Goal: Book appointment/travel/reservation

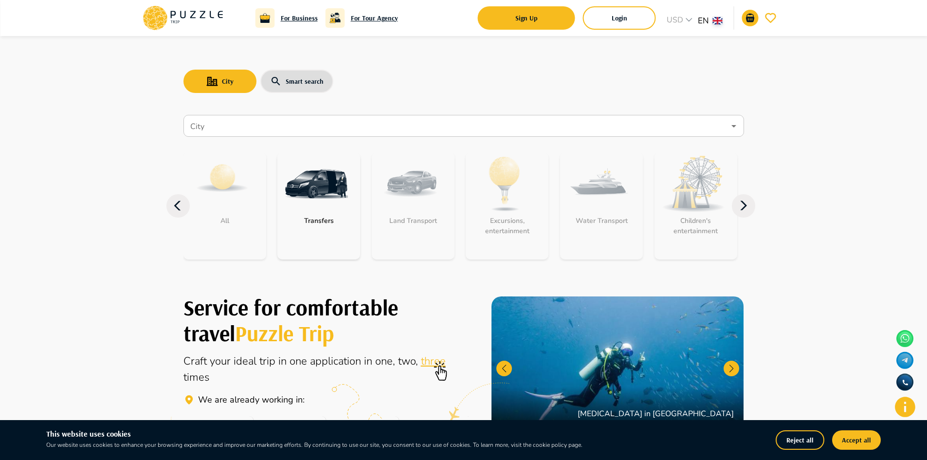
click at [345, 210] on img at bounding box center [316, 183] width 63 height 63
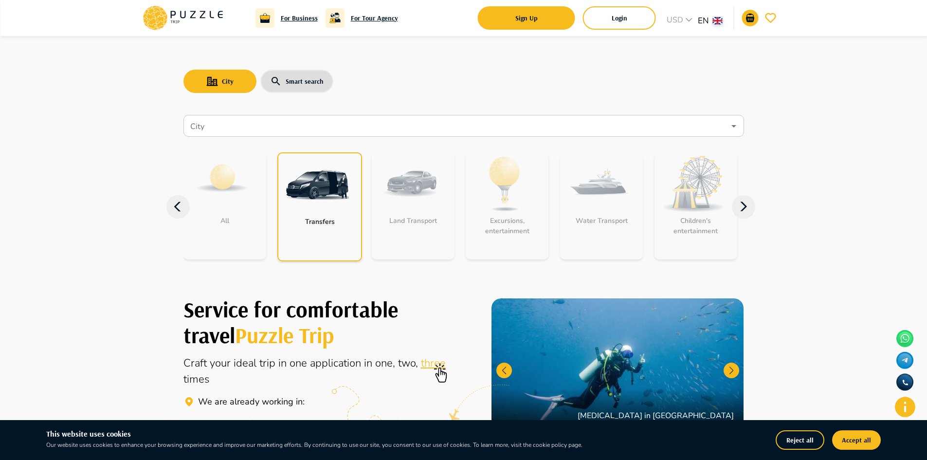
click at [289, 183] on img at bounding box center [317, 184] width 63 height 63
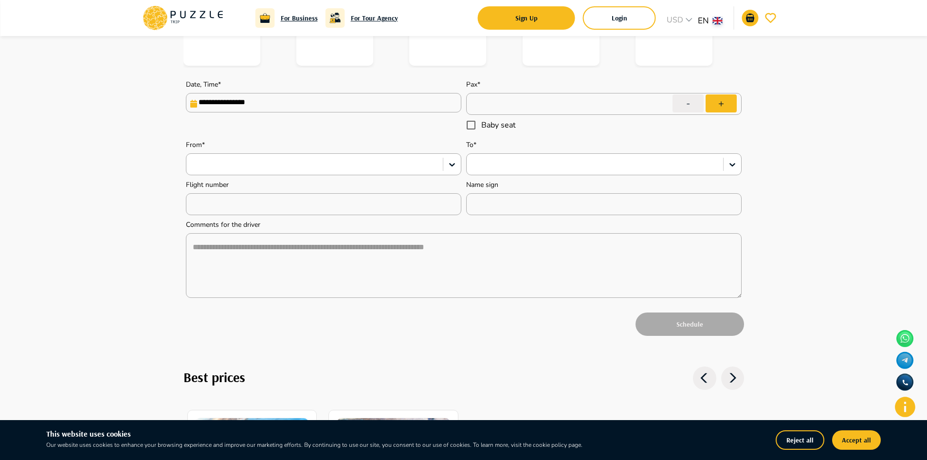
scroll to position [49, 0]
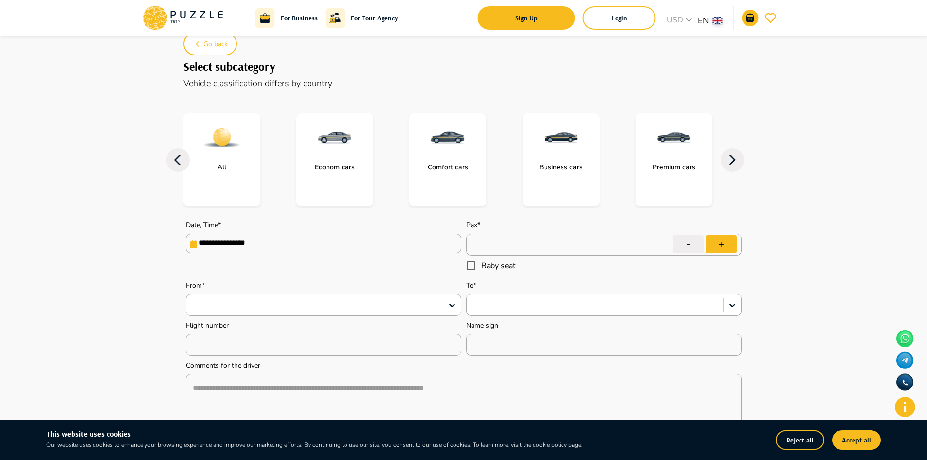
click at [456, 147] on img at bounding box center [447, 137] width 39 height 39
type textarea "*"
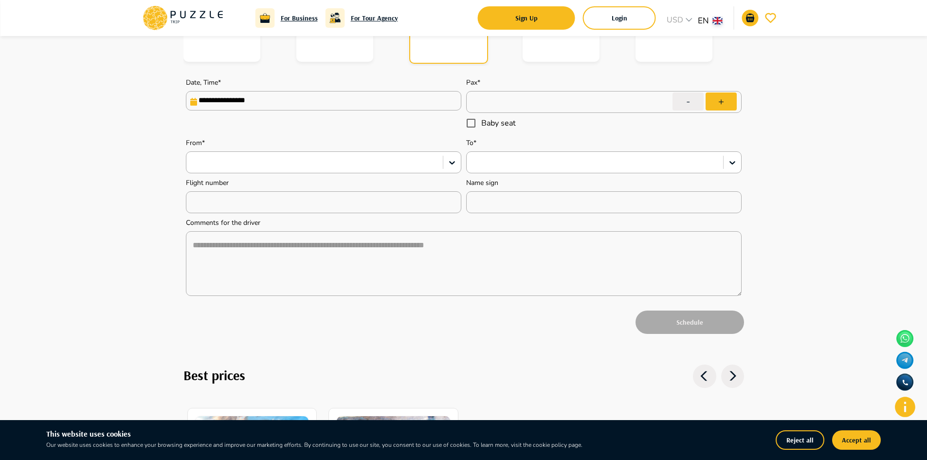
scroll to position [195, 0]
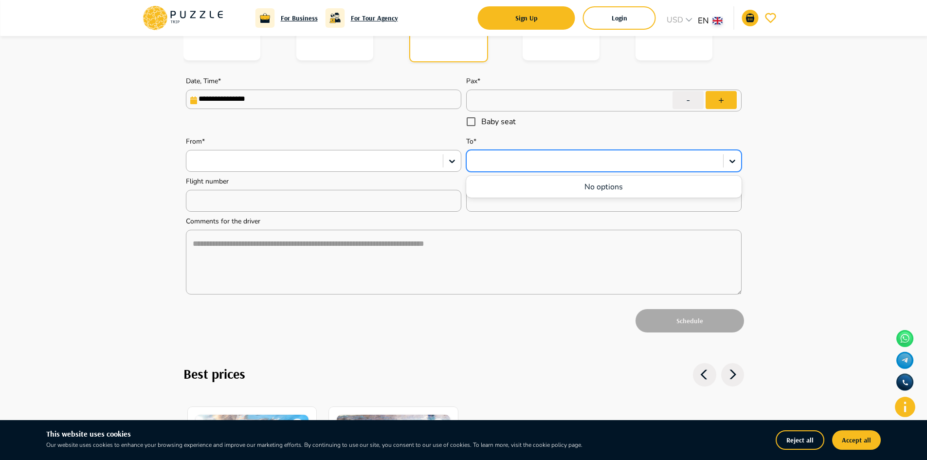
click at [566, 161] on div at bounding box center [595, 161] width 247 height 13
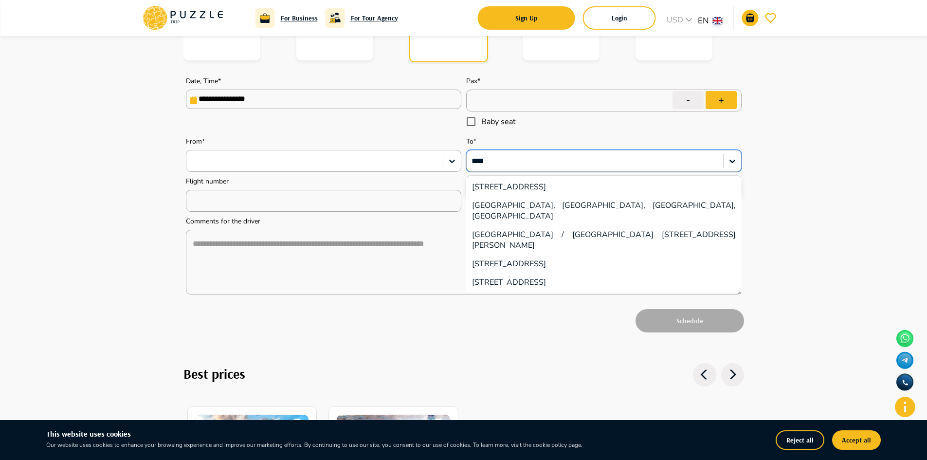
type input "****"
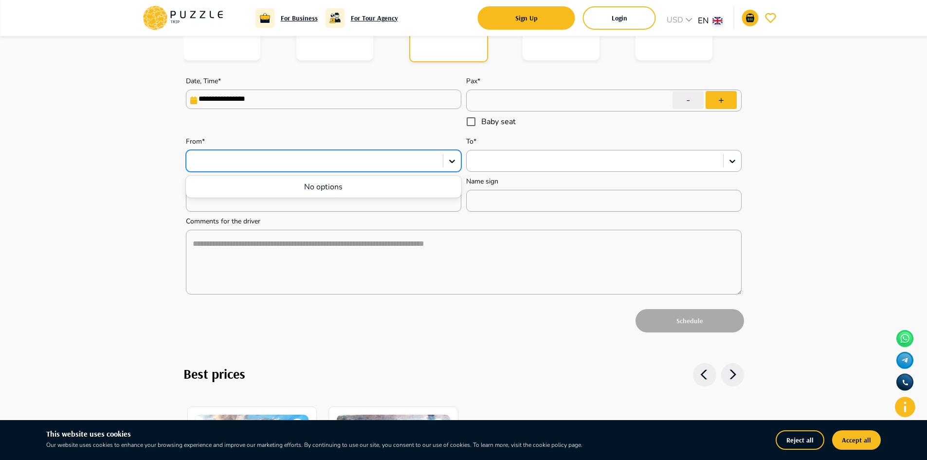
click at [281, 153] on div at bounding box center [314, 161] width 257 height 17
type input "*"
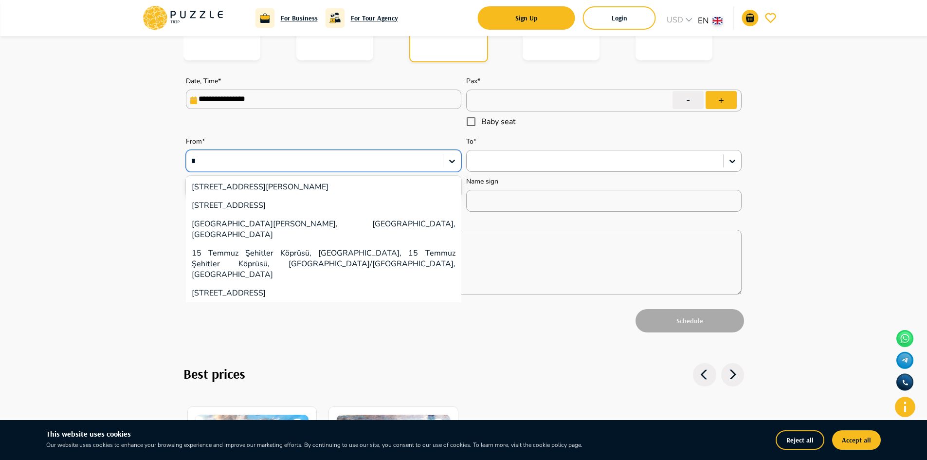
click at [309, 195] on div "10 Cồn Dầu 16, Hoa Xuan, Cẩm Lệ District, Da Nang, Vietnam" at bounding box center [324, 187] width 276 height 18
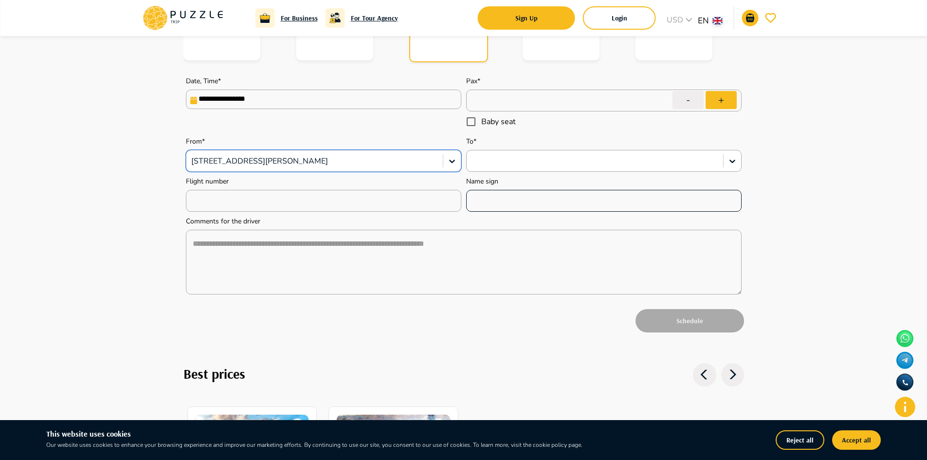
type textarea "*"
click at [419, 198] on input "text" at bounding box center [324, 200] width 276 height 19
type input "*"
type textarea "*"
type input "*"
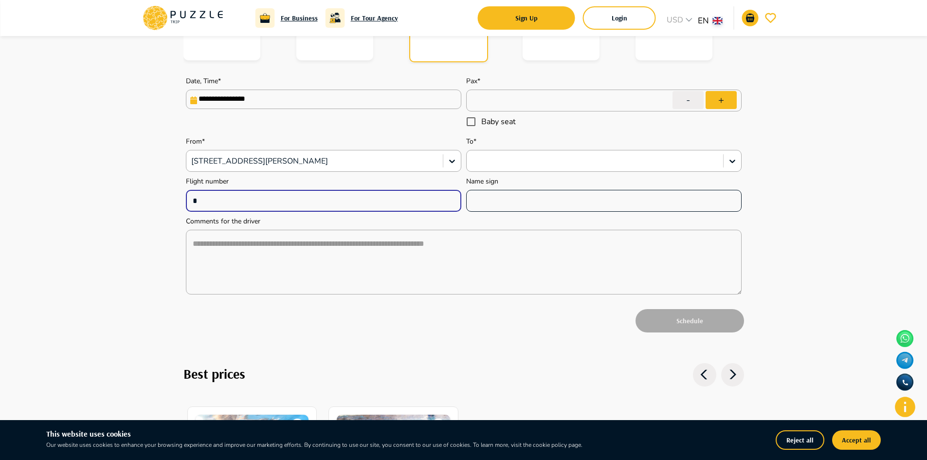
click at [573, 209] on input "text" at bounding box center [604, 200] width 276 height 19
type input "*"
type textarea "*"
type input "*"
click at [665, 332] on div "Schedule" at bounding box center [464, 321] width 561 height 28
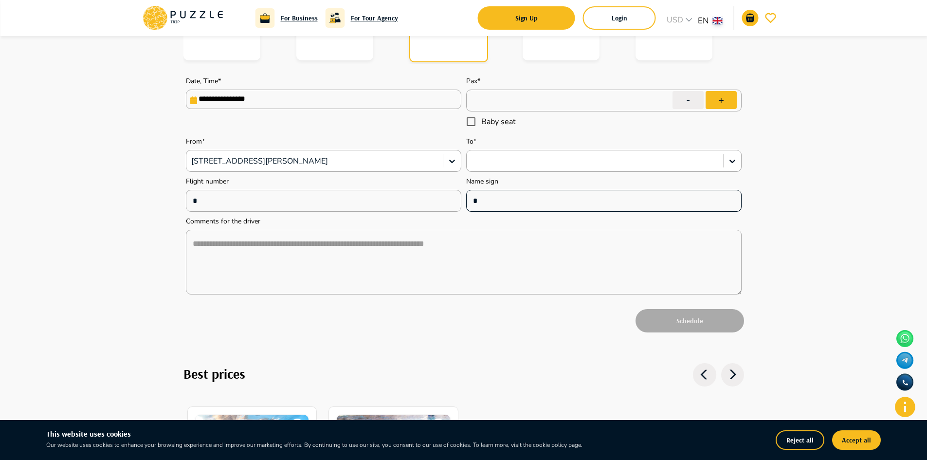
click at [563, 211] on div "* ​" at bounding box center [604, 201] width 276 height 22
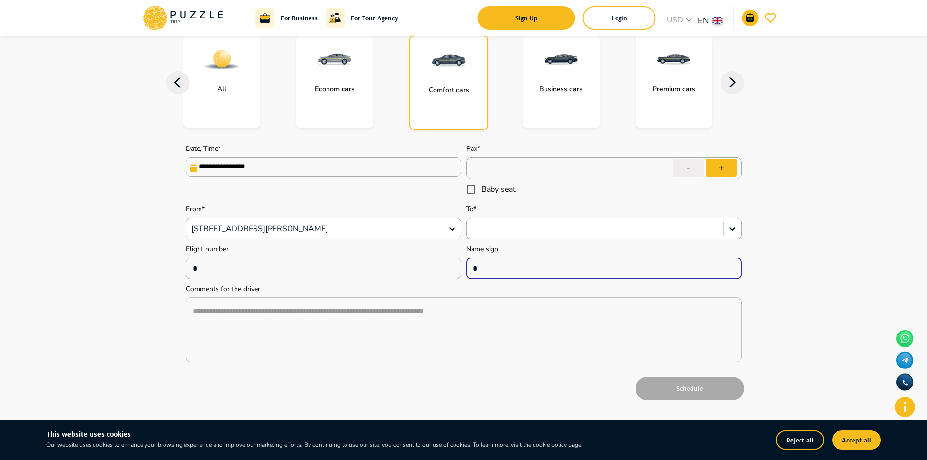
scroll to position [49, 0]
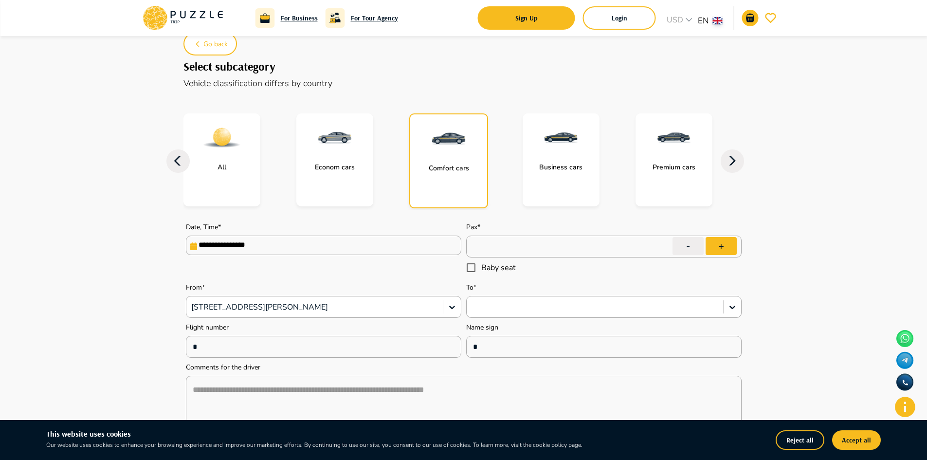
click at [437, 169] on p "Comfort cars" at bounding box center [449, 168] width 50 height 10
click at [574, 167] on p "Business cars" at bounding box center [561, 167] width 53 height 10
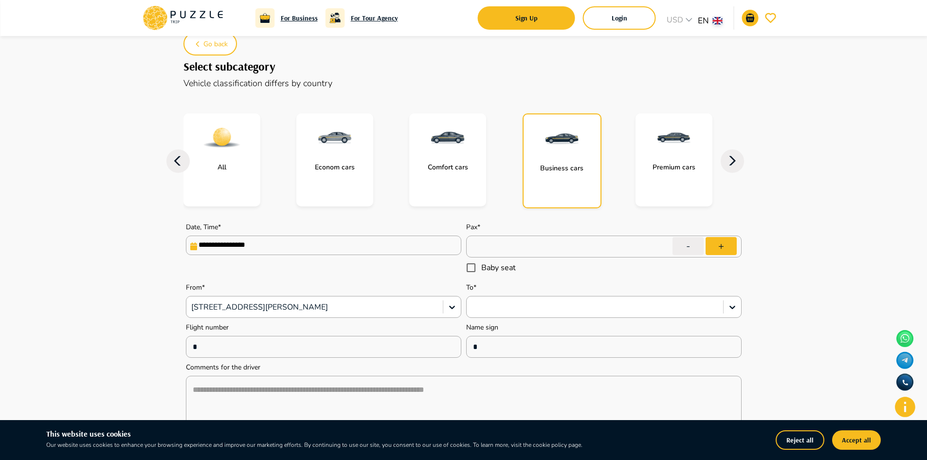
click at [238, 183] on div "All" at bounding box center [222, 159] width 77 height 93
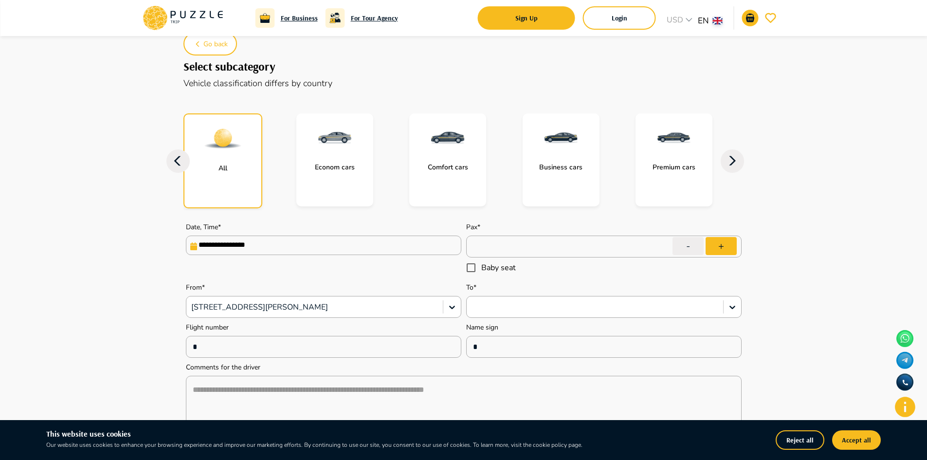
click at [238, 183] on div "All" at bounding box center [223, 160] width 79 height 95
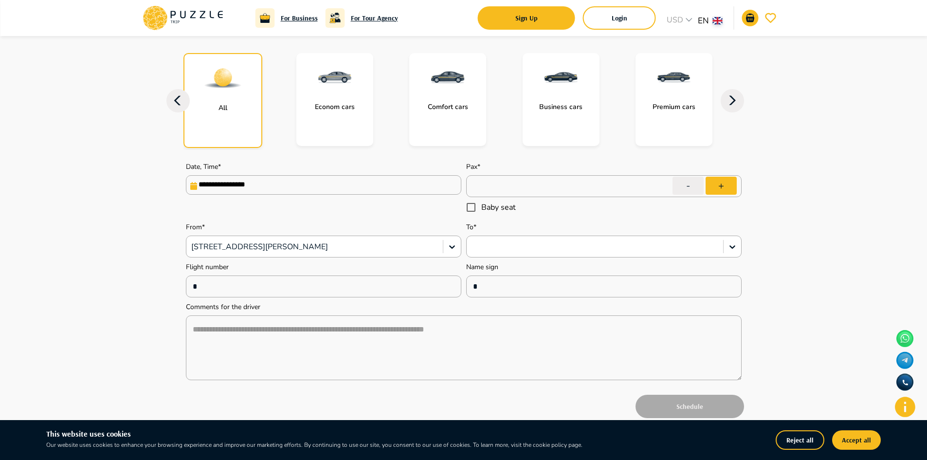
scroll to position [243, 0]
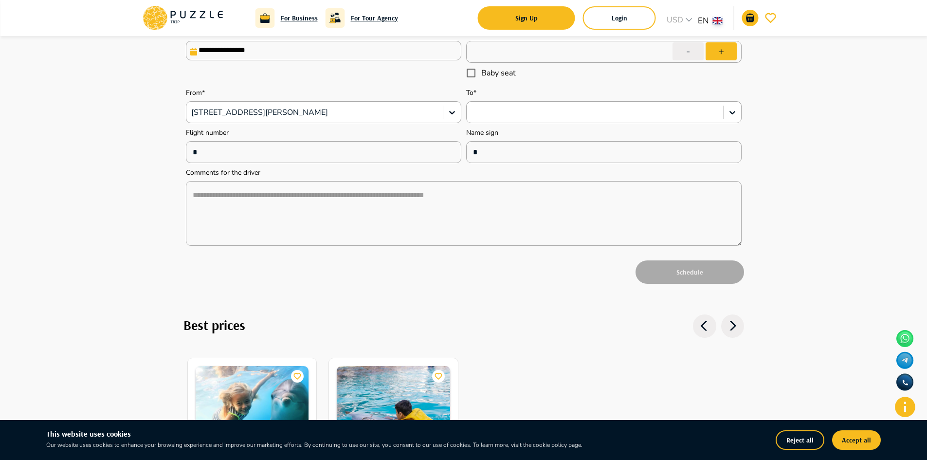
type textarea "*"
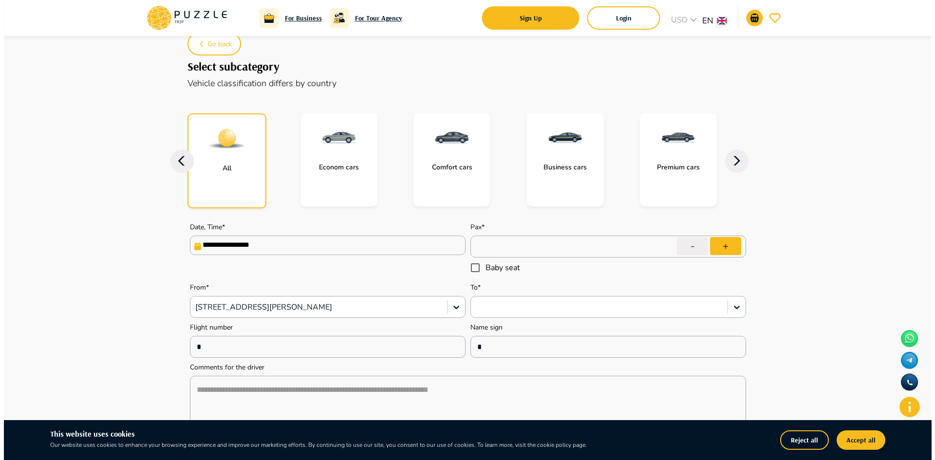
scroll to position [195, 0]
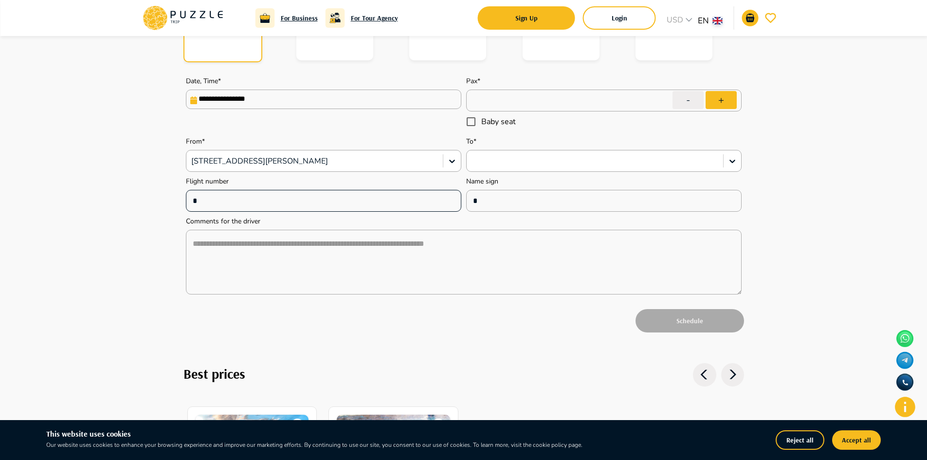
click at [327, 196] on input "*" at bounding box center [324, 200] width 276 height 19
type input "*"
type textarea "*"
type input "*"
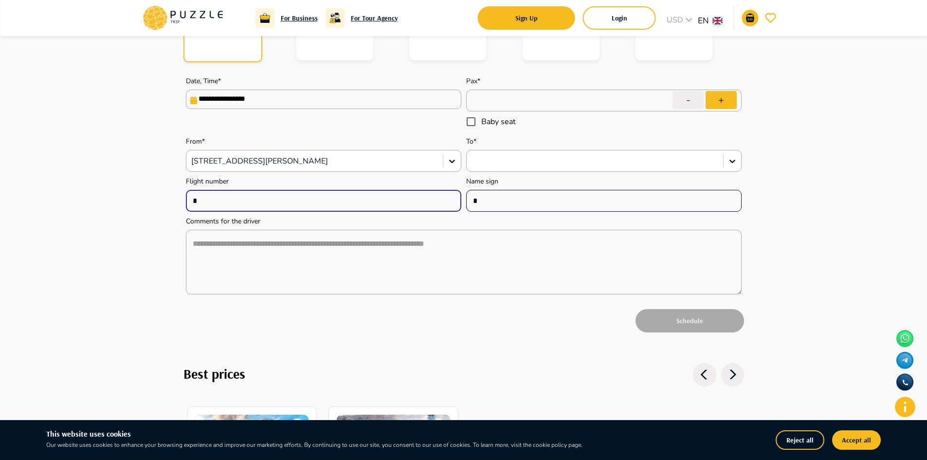
click at [513, 205] on input "*" at bounding box center [604, 200] width 276 height 19
type textarea "*"
type input "*"
type textarea "*"
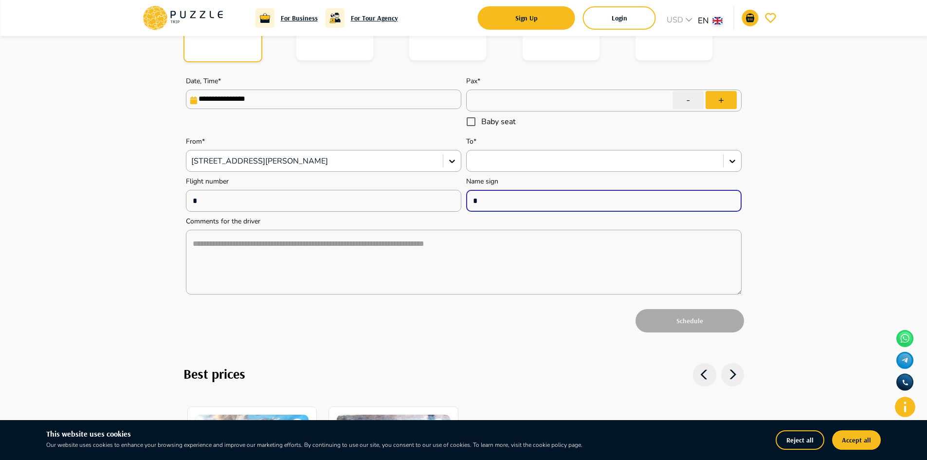
type input "**"
type textarea "*"
type input "***"
type textarea "*"
type input "****"
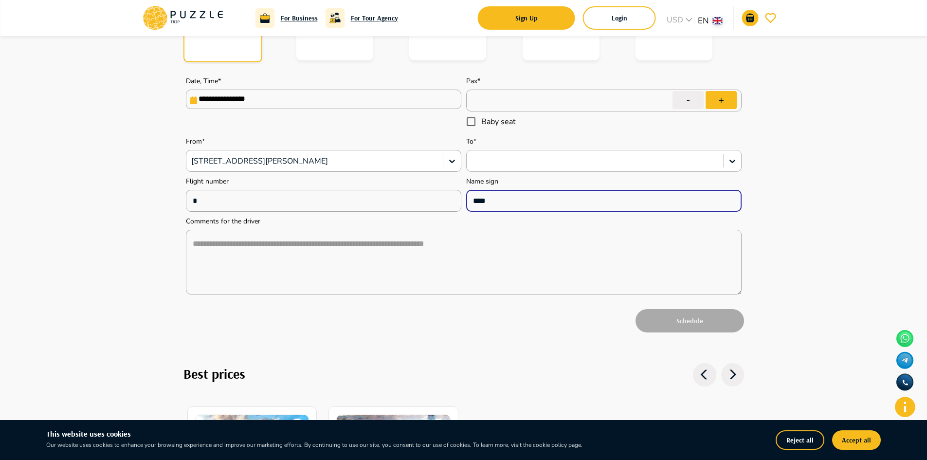
type textarea "*"
type input "****"
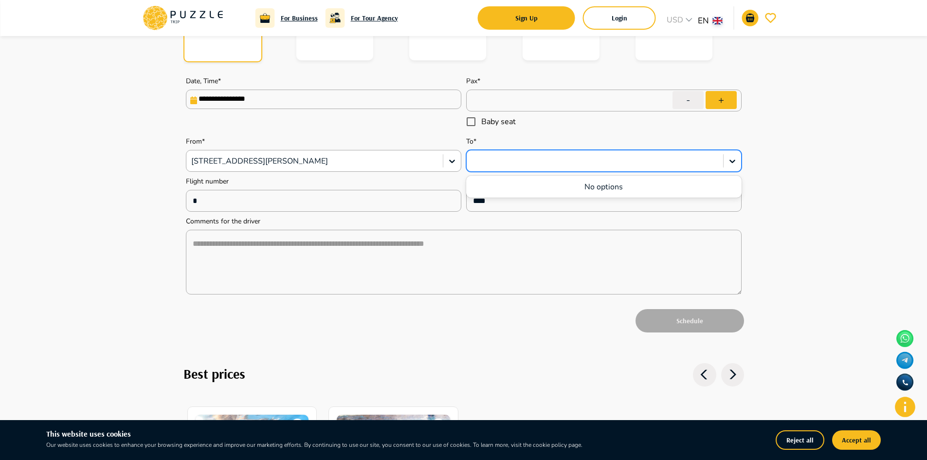
click at [494, 167] on div at bounding box center [595, 161] width 247 height 13
type textarea "*"
type input "*"
type textarea "*"
type input "**"
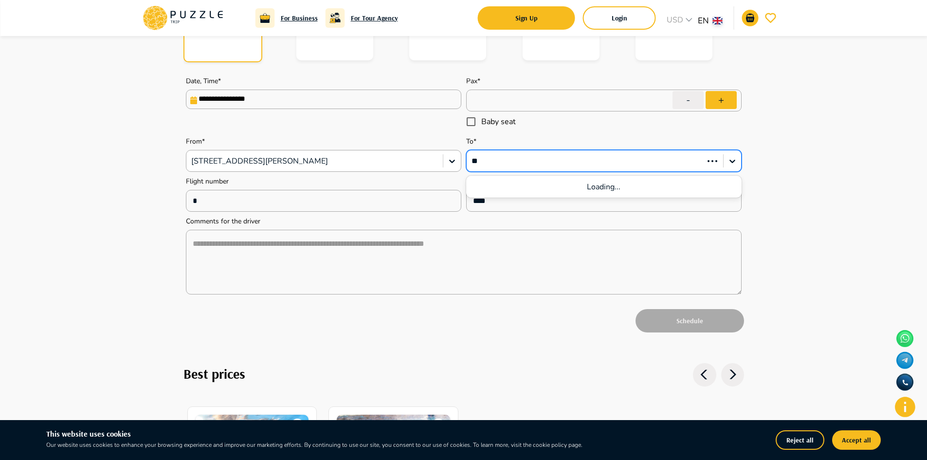
type textarea "*"
type input "*****"
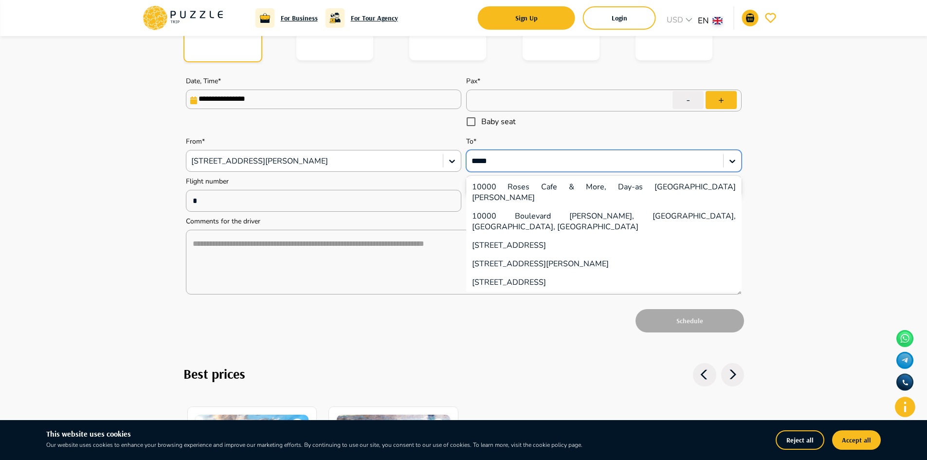
click at [499, 188] on div "10000 Roses Cafe & More, Day-as Barangay Road, Cordova, Cebu, Philippines" at bounding box center [604, 192] width 276 height 29
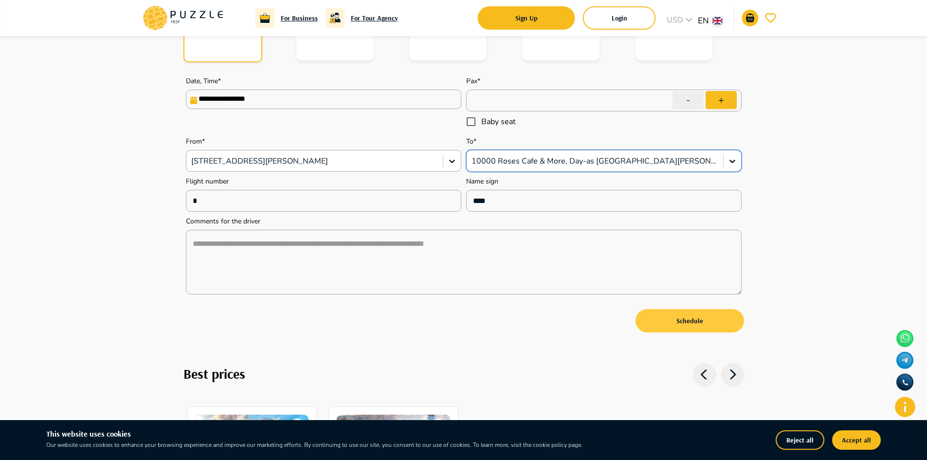
click at [661, 327] on button "Schedule" at bounding box center [690, 320] width 109 height 23
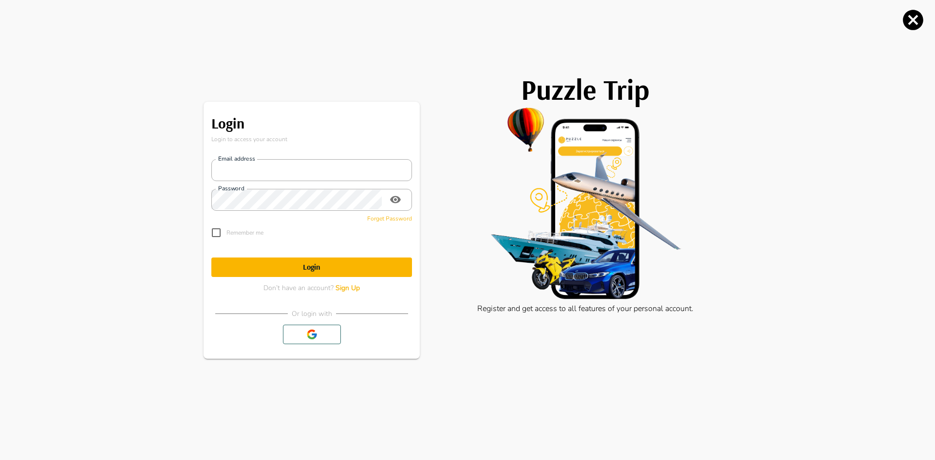
type textarea "*"
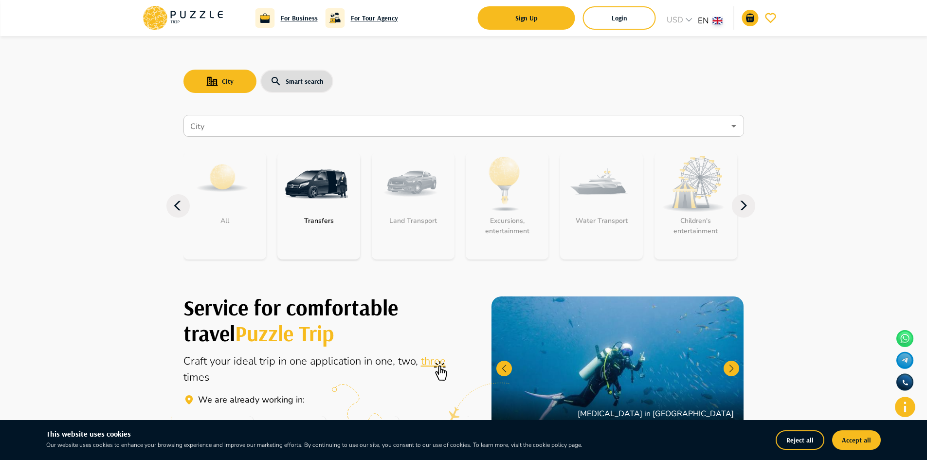
click at [257, 137] on nav "City City All Transfers Land Transport Excursions, entertainment Water Transpor…" at bounding box center [464, 193] width 561 height 164
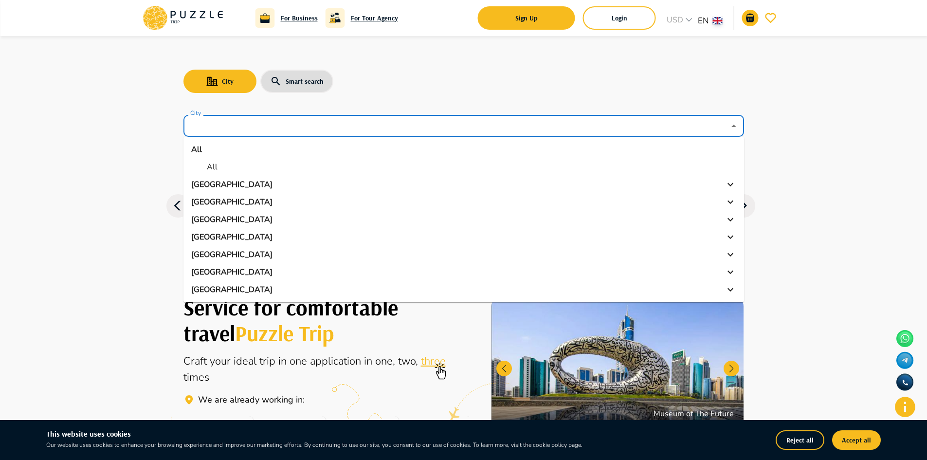
click at [258, 131] on input "City" at bounding box center [456, 126] width 537 height 18
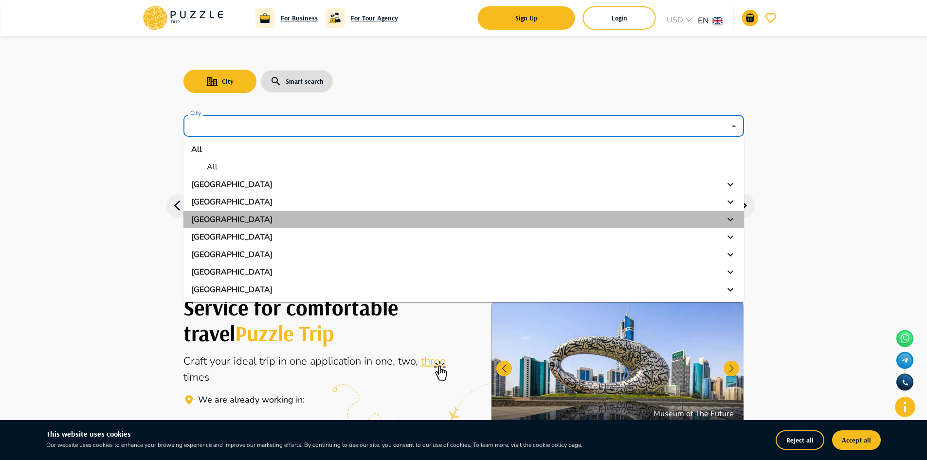
click at [250, 219] on div "Russia" at bounding box center [463, 220] width 545 height 12
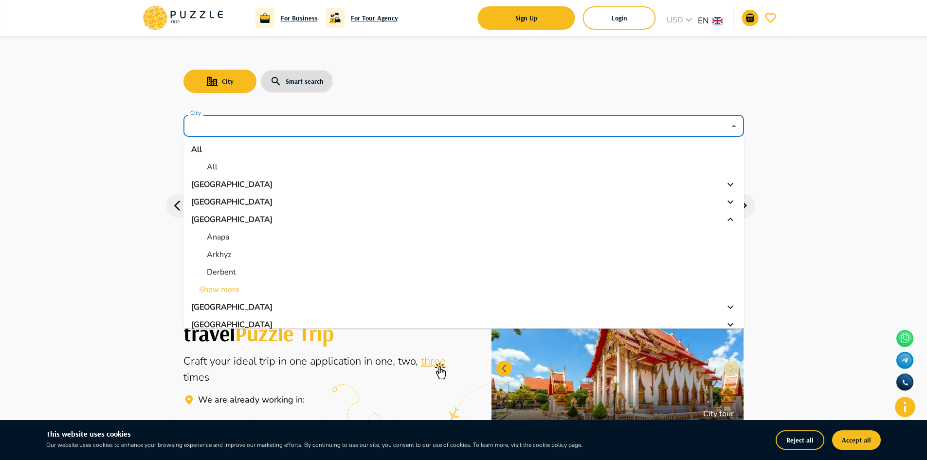
click at [412, 255] on li "Arkhyz" at bounding box center [464, 255] width 561 height 18
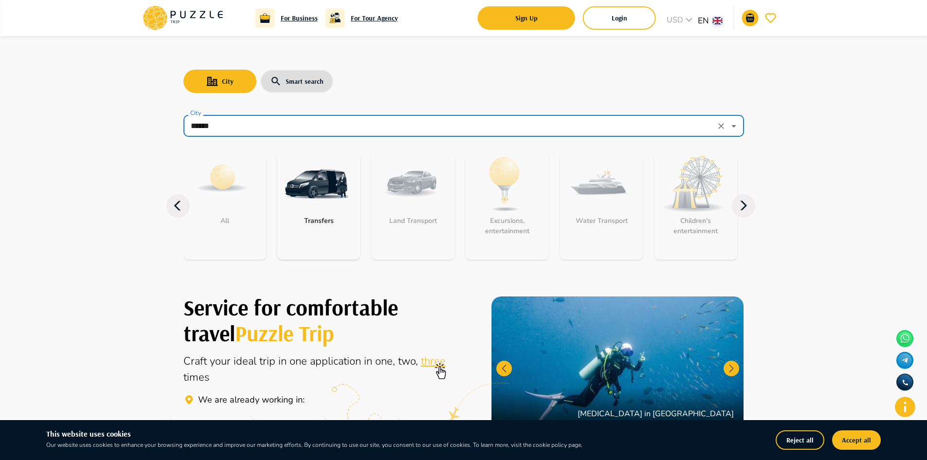
click at [732, 207] on icon at bounding box center [743, 205] width 23 height 23
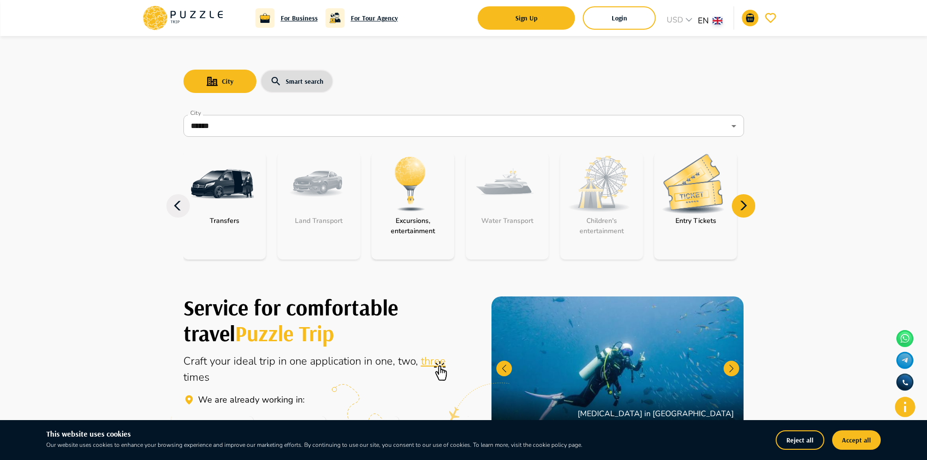
click at [733, 207] on icon at bounding box center [743, 205] width 23 height 23
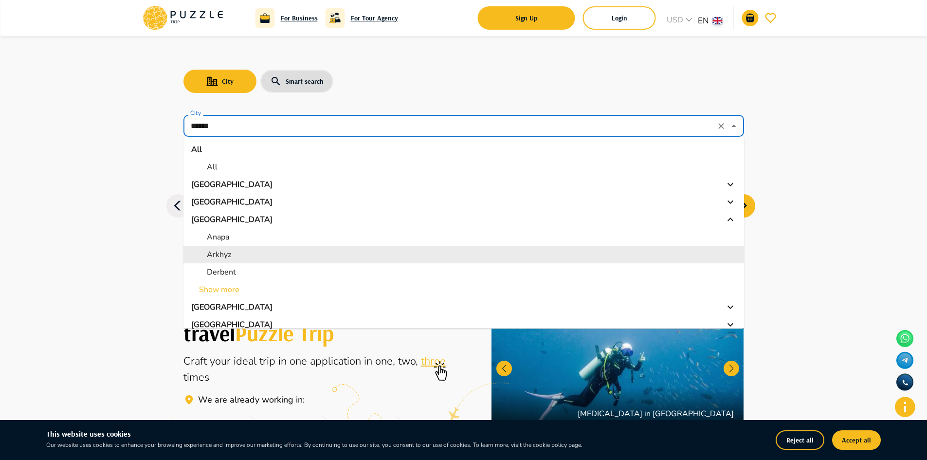
click at [571, 126] on input "******" at bounding box center [450, 126] width 524 height 18
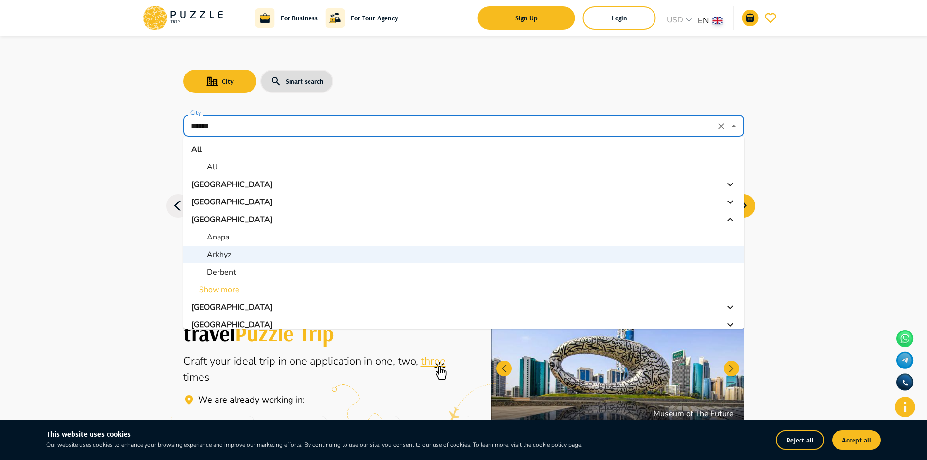
click at [453, 192] on li "Armenia" at bounding box center [464, 185] width 561 height 18
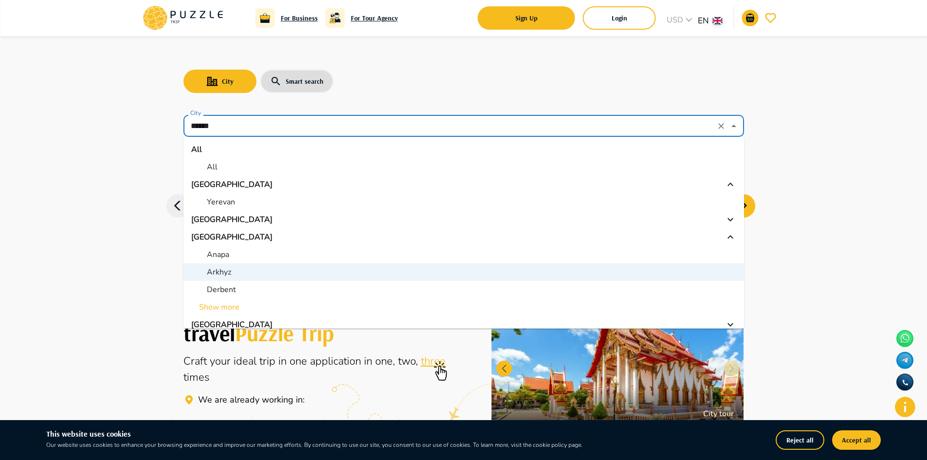
click at [521, 188] on div "Armenia" at bounding box center [463, 185] width 545 height 12
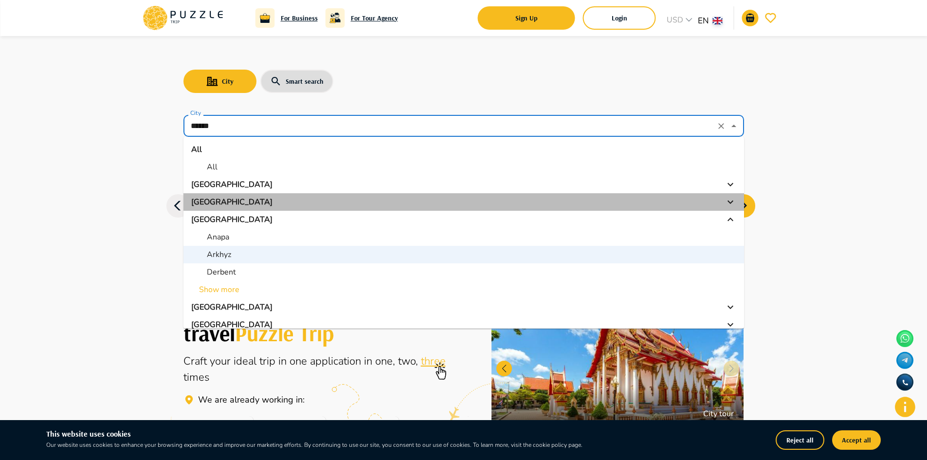
click at [516, 198] on div "Maldives" at bounding box center [463, 202] width 545 height 12
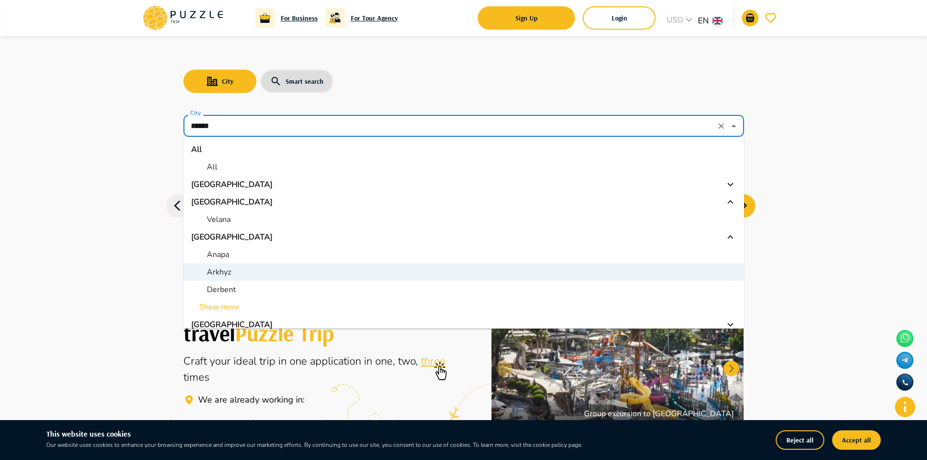
click at [512, 184] on div "Armenia" at bounding box center [463, 185] width 545 height 12
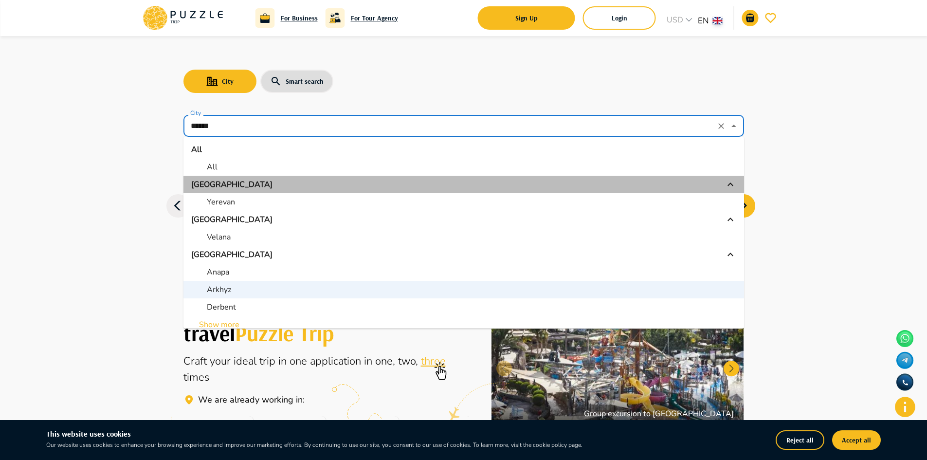
click at [511, 191] on li "Armenia" at bounding box center [464, 185] width 561 height 18
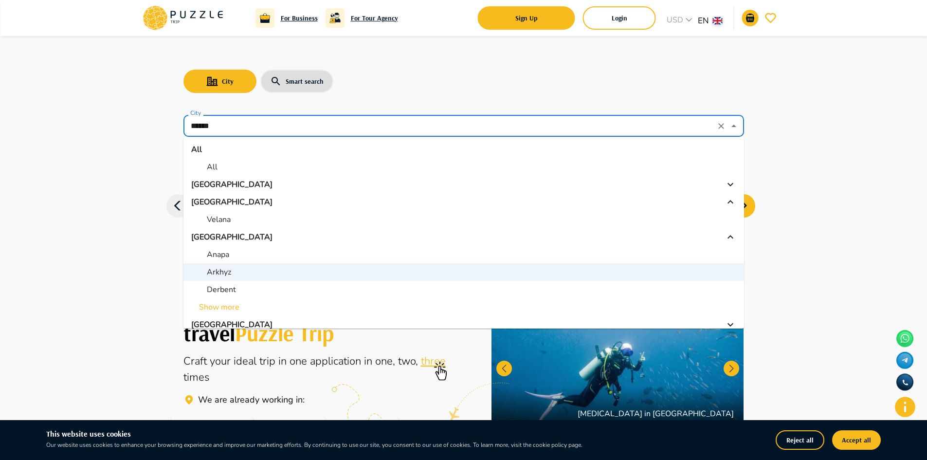
click at [504, 173] on li "All" at bounding box center [464, 167] width 561 height 18
type input "***"
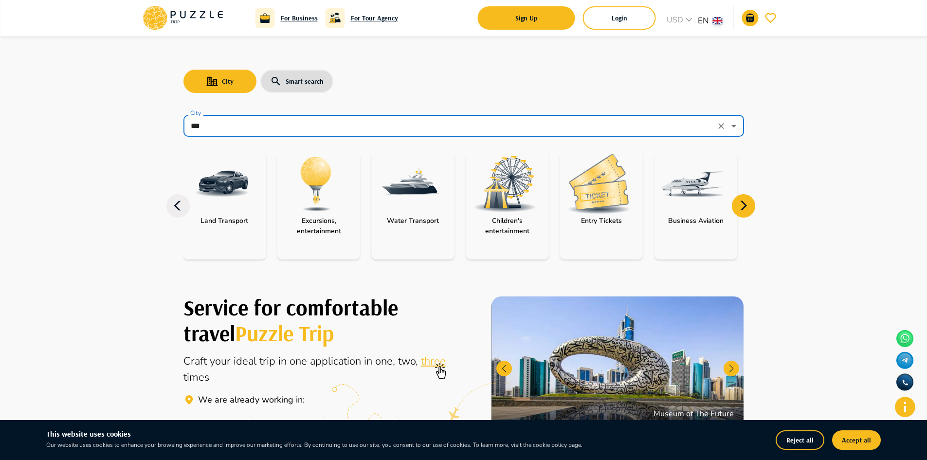
click at [311, 184] on img at bounding box center [316, 183] width 63 height 63
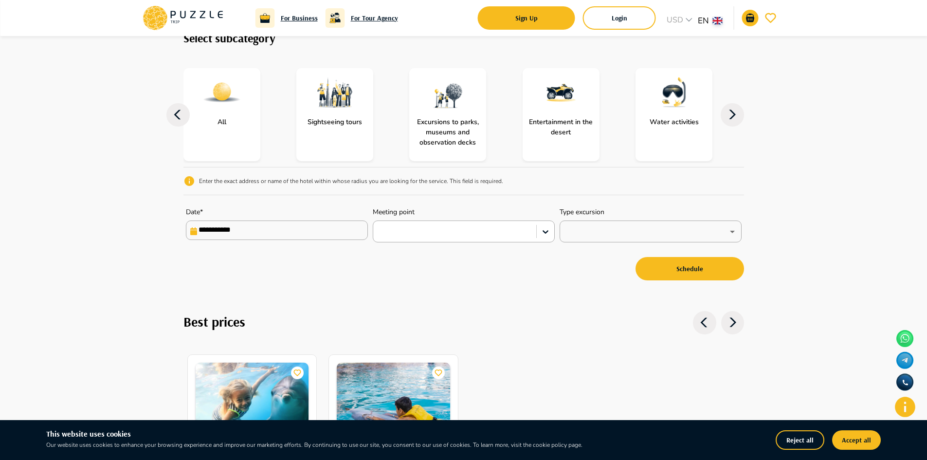
scroll to position [97, 0]
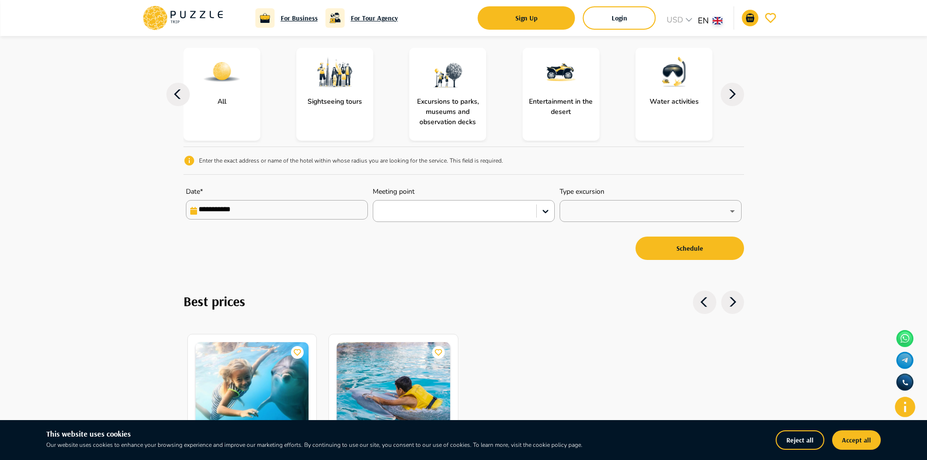
click at [336, 108] on div "Sightseeing tours" at bounding box center [334, 94] width 77 height 93
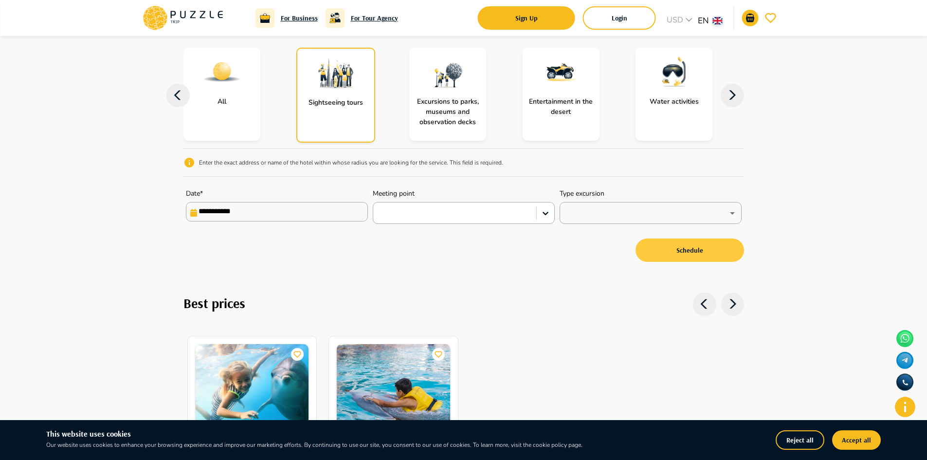
click at [685, 242] on button "Schedule" at bounding box center [690, 250] width 109 height 23
click at [680, 249] on button "Schedule" at bounding box center [690, 250] width 109 height 23
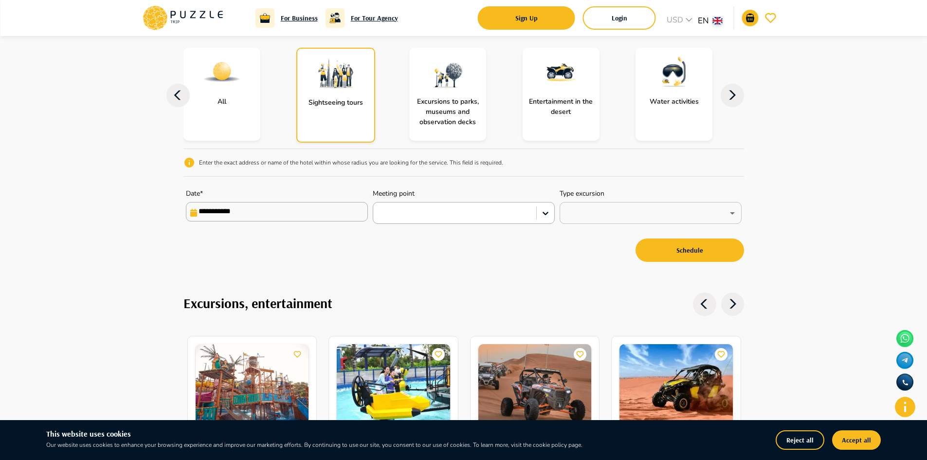
drag, startPoint x: 680, startPoint y: 249, endPoint x: 627, endPoint y: 217, distance: 62.3
click at [680, 249] on button "Schedule" at bounding box center [690, 250] width 109 height 23
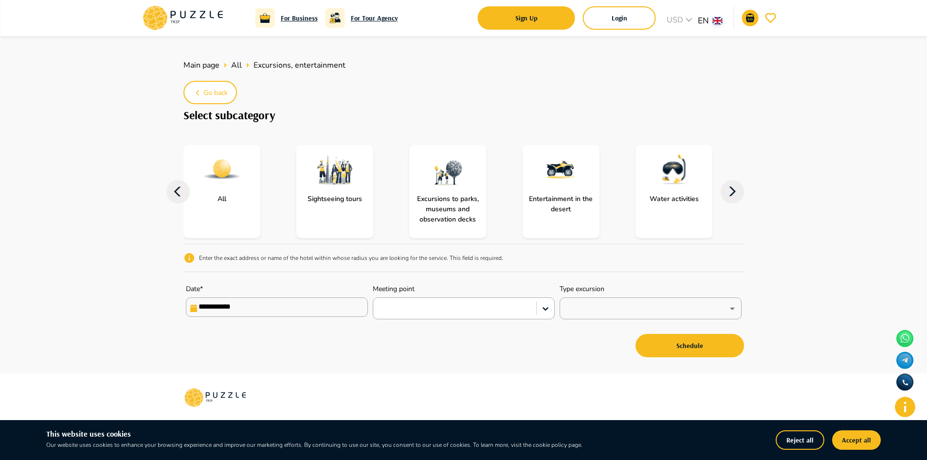
click at [245, 181] on div at bounding box center [222, 169] width 77 height 49
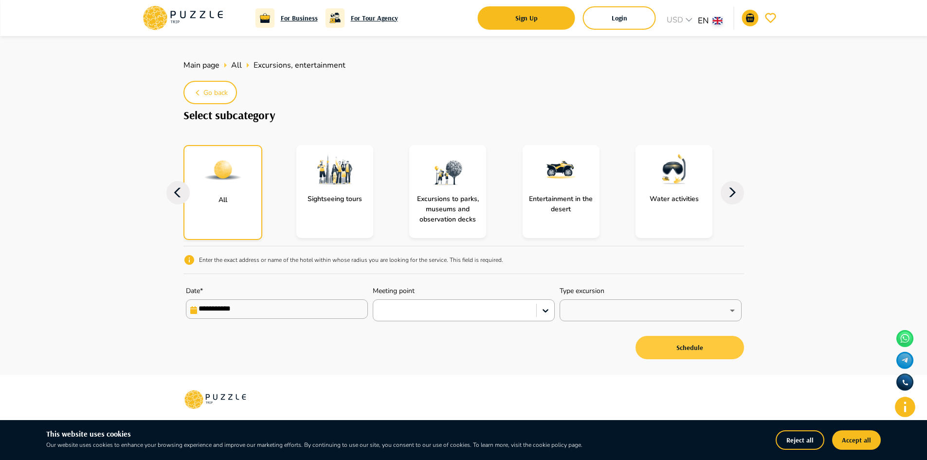
click at [663, 339] on button "Schedule" at bounding box center [690, 347] width 109 height 23
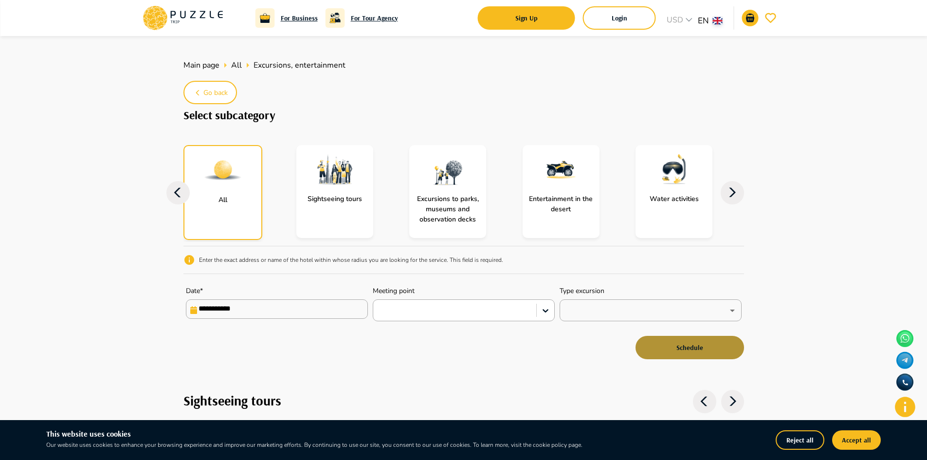
click at [663, 339] on button "Schedule" at bounding box center [690, 347] width 109 height 23
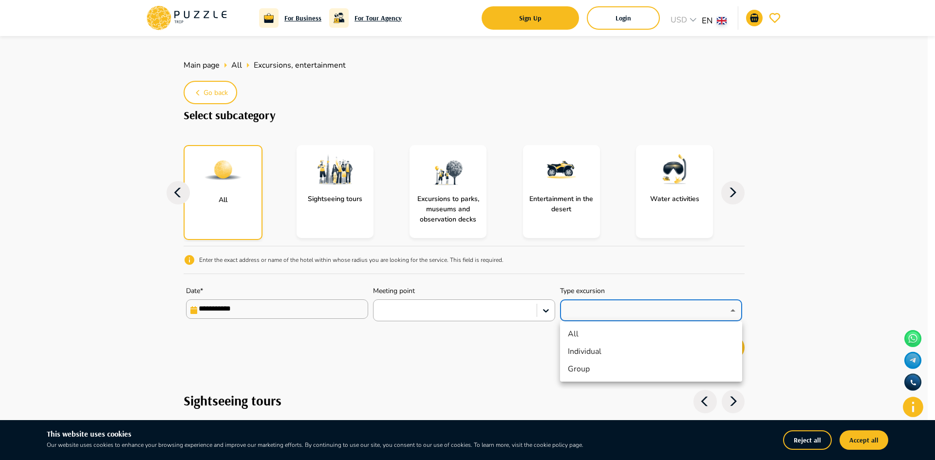
click at [660, 336] on li "All" at bounding box center [651, 334] width 182 height 18
type input "***"
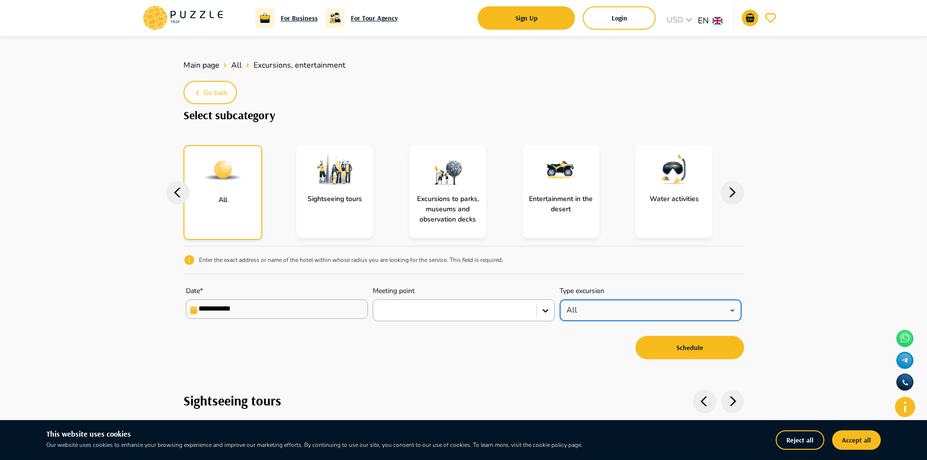
click at [551, 300] on div at bounding box center [545, 310] width 18 height 21
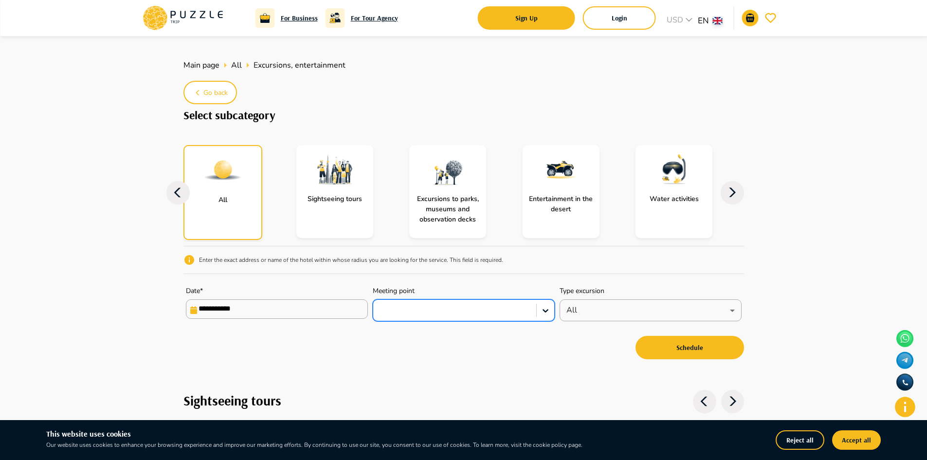
click at [496, 314] on div at bounding box center [454, 310] width 153 height 13
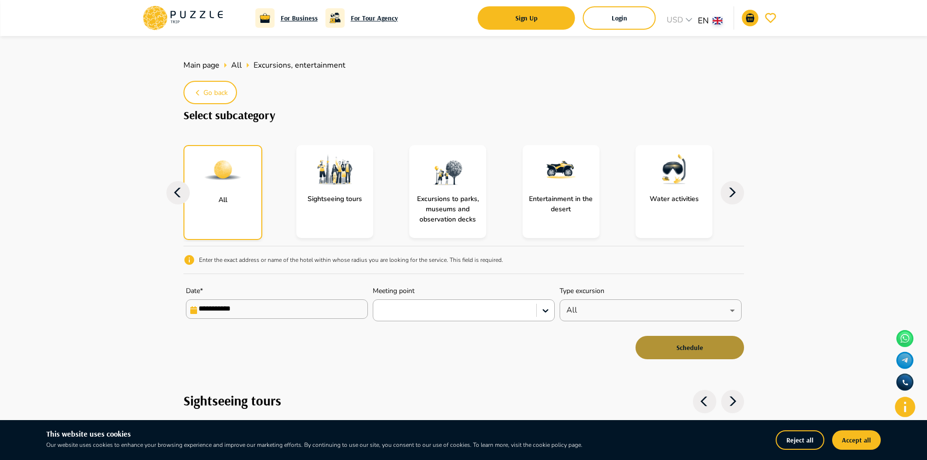
click at [656, 352] on button "Schedule" at bounding box center [690, 347] width 109 height 23
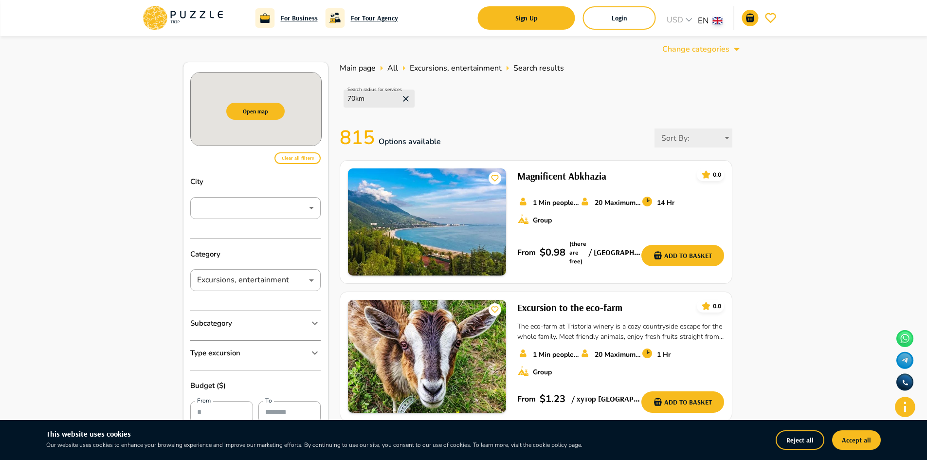
click at [526, 144] on div "815   Options available Sort By :  ​" at bounding box center [536, 137] width 392 height 29
click at [533, 90] on div "Search radius for services 70 km" at bounding box center [536, 98] width 392 height 37
